Goal: Transaction & Acquisition: Purchase product/service

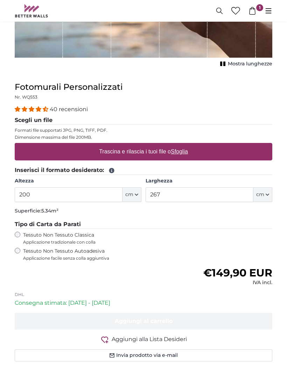
scroll to position [192, 0]
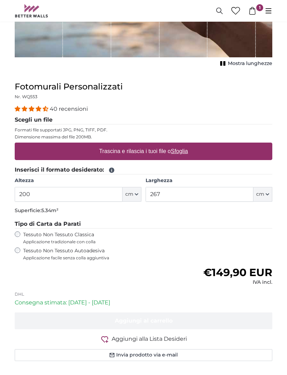
click at [85, 192] on input "200" at bounding box center [69, 194] width 108 height 15
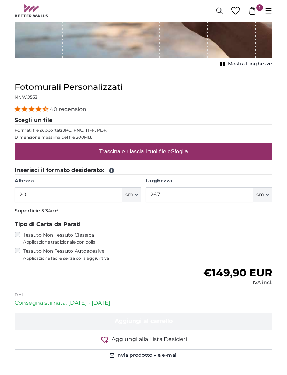
type input "2"
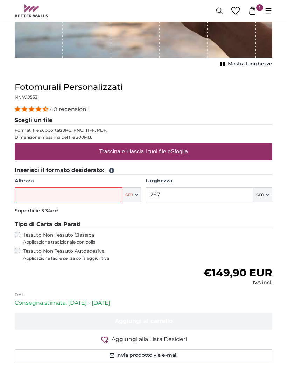
type input "1"
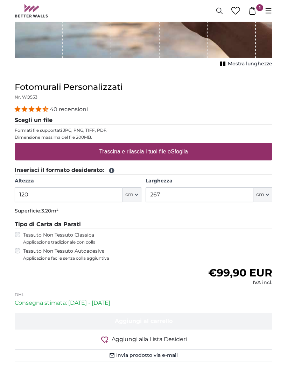
type input "120"
click at [229, 191] on input "267" at bounding box center [199, 194] width 108 height 15
type input "2"
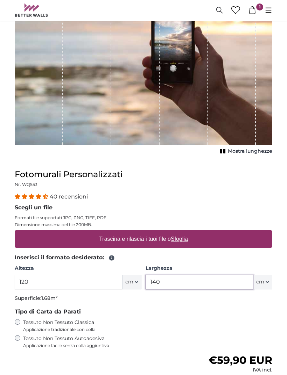
type input "140"
click at [187, 238] on u "Sfoglia" at bounding box center [179, 240] width 17 height 6
click at [187, 234] on input "Trascina e rilascia i tuoi file o Sfoglia" at bounding box center [143, 233] width 257 height 2
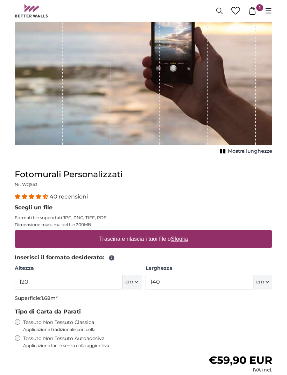
type input "**********"
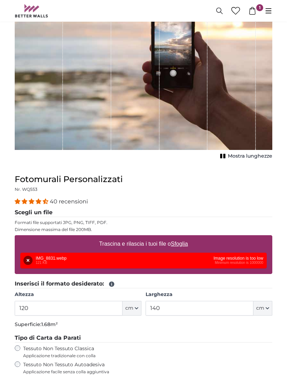
scroll to position [100, 0]
click at [28, 261] on button "Rimuovi" at bounding box center [27, 260] width 9 height 9
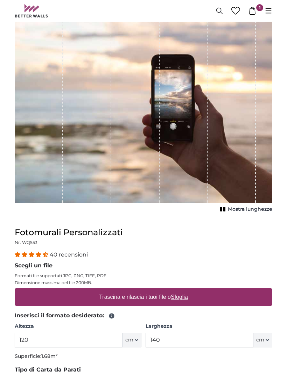
scroll to position [46, 0]
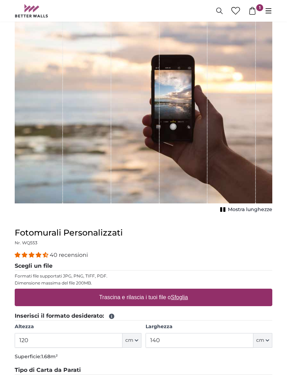
click at [199, 297] on div "Trascina e rilascia i tuoi file o Sfoglia" at bounding box center [143, 297] width 257 height 17
click at [15, 289] on input "Trascina e rilascia i tuoi file o Sfoglia" at bounding box center [143, 290] width 257 height 2
type input "**********"
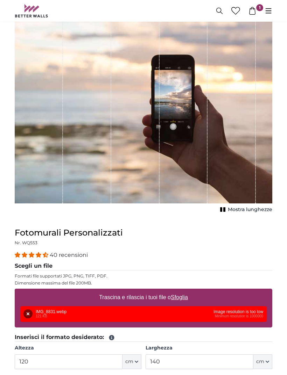
click at [29, 311] on button "Rimuovi" at bounding box center [27, 313] width 9 height 9
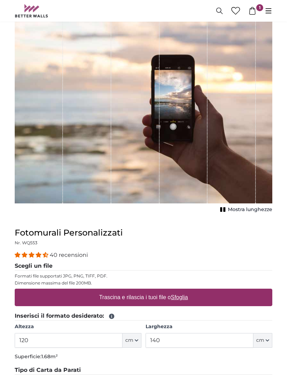
click at [161, 303] on label "Trascina e rilascia i tuoi file o Sfoglia" at bounding box center [143, 298] width 94 height 14
click at [161, 291] on input "Trascina e rilascia i tuoi file o Sfoglia" at bounding box center [143, 290] width 257 height 2
type input "**********"
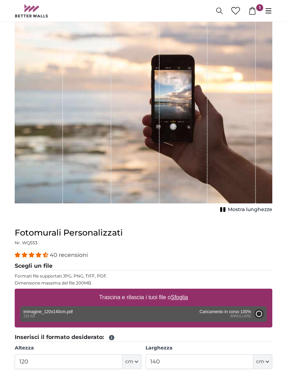
type input "200"
type input "172"
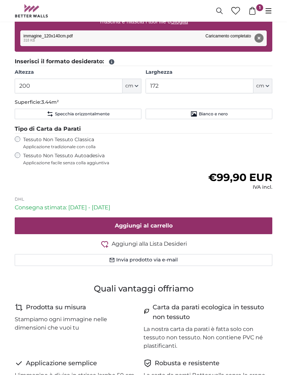
scroll to position [398, 0]
